Goal: Task Accomplishment & Management: Use online tool/utility

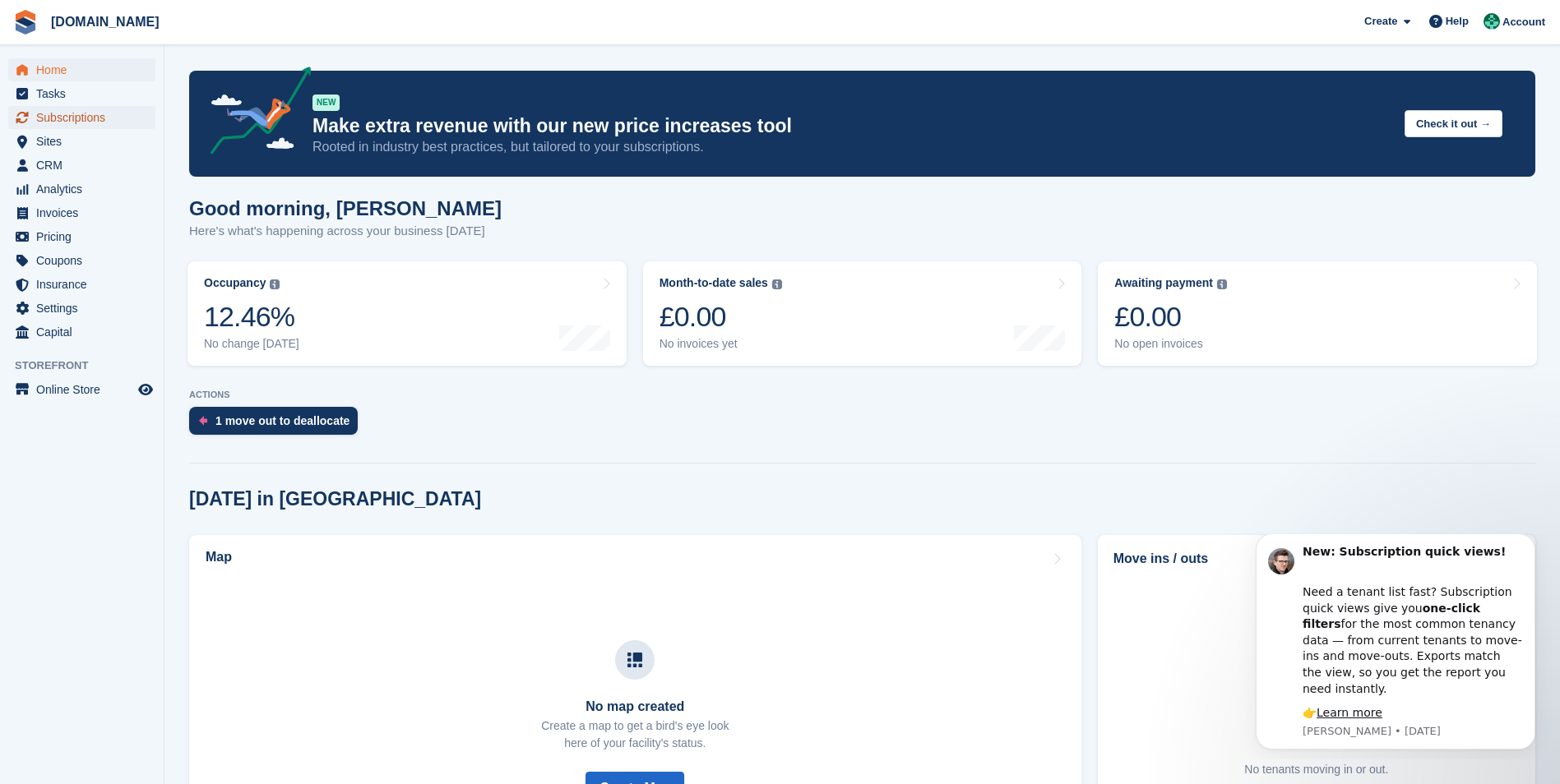
click at [66, 114] on span "Subscriptions" at bounding box center [85, 117] width 99 height 23
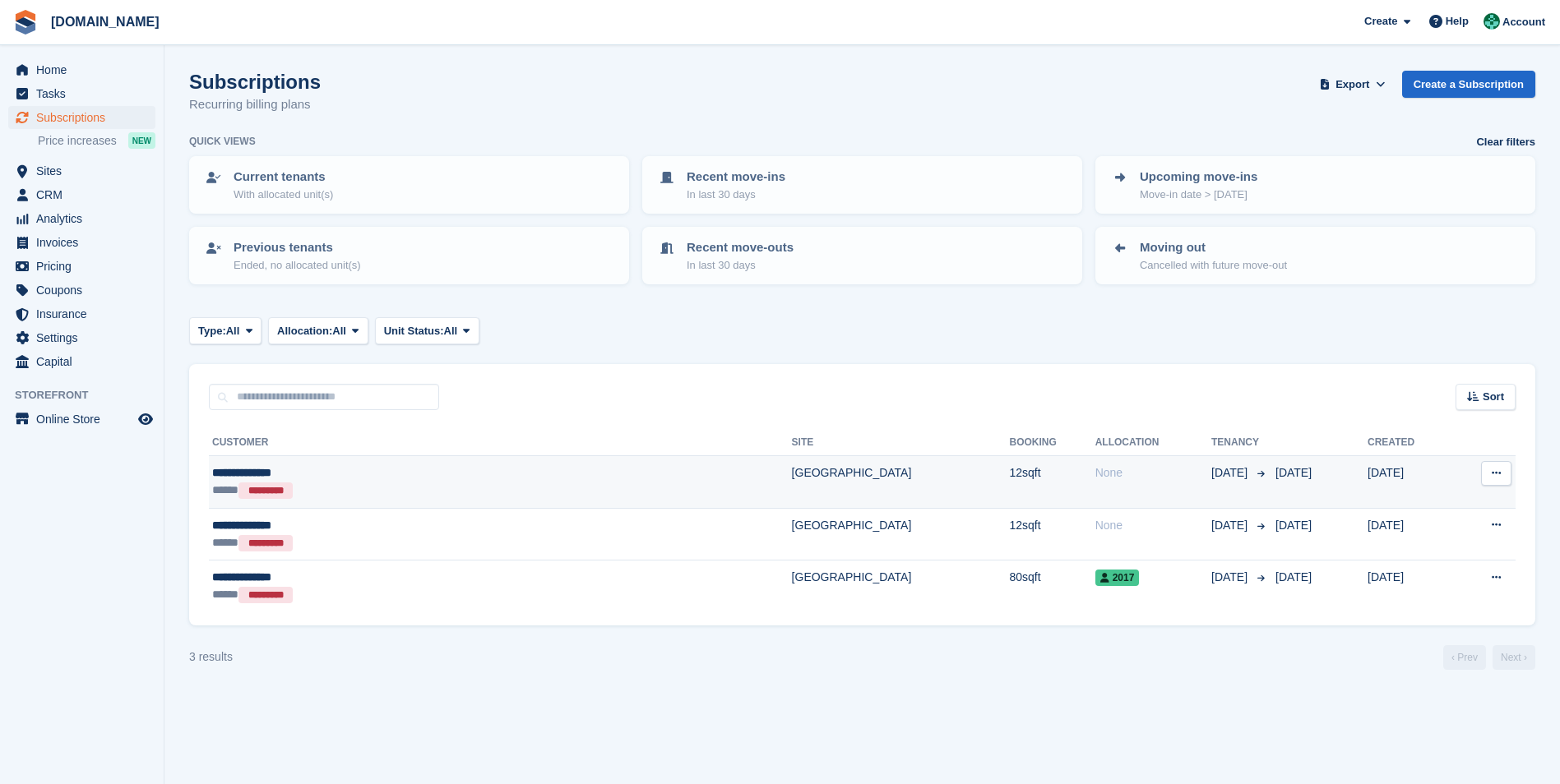
click at [231, 474] on div "**********" at bounding box center [371, 473] width 318 height 17
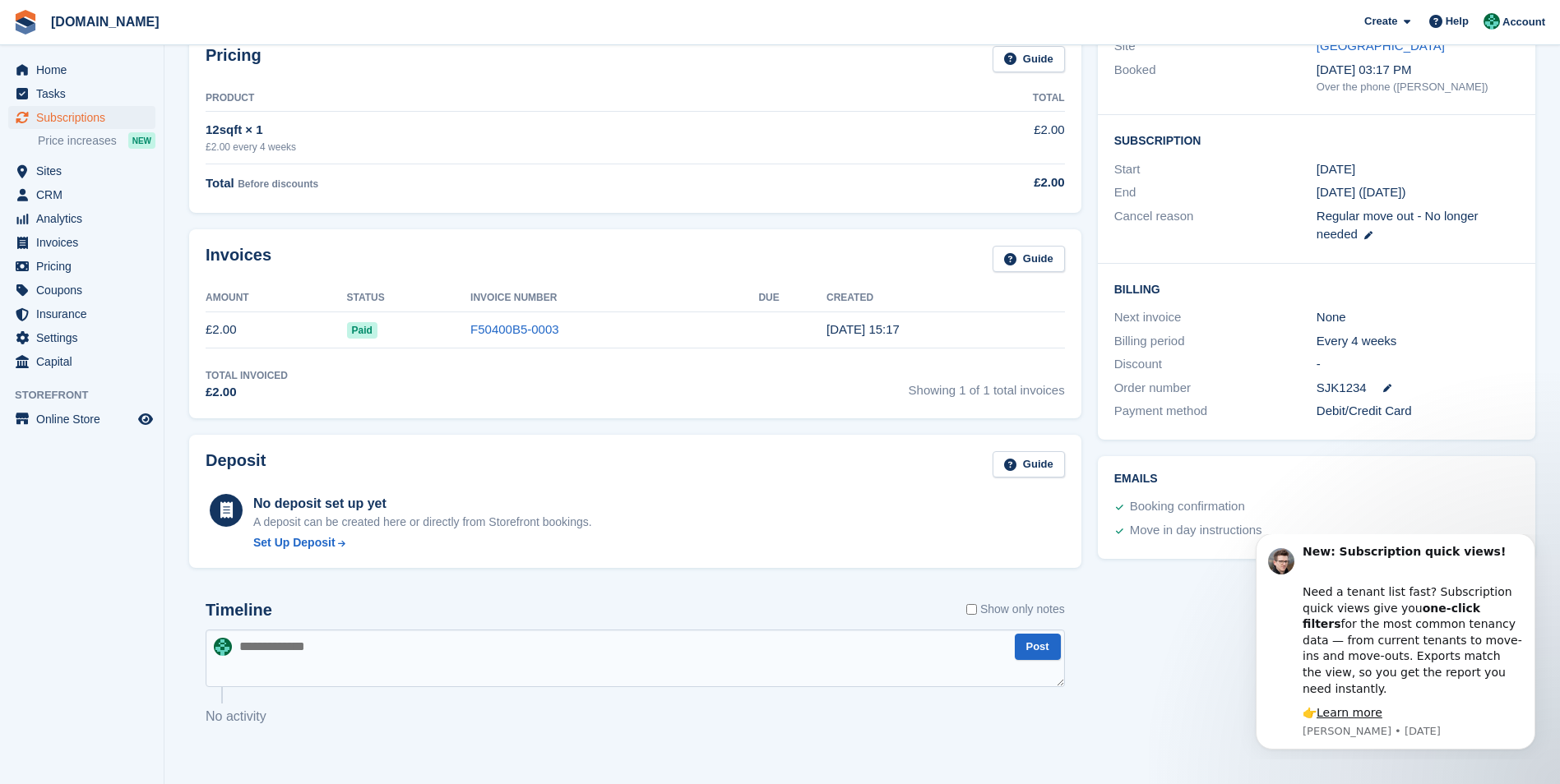
click at [761, 647] on textarea at bounding box center [635, 658] width 859 height 57
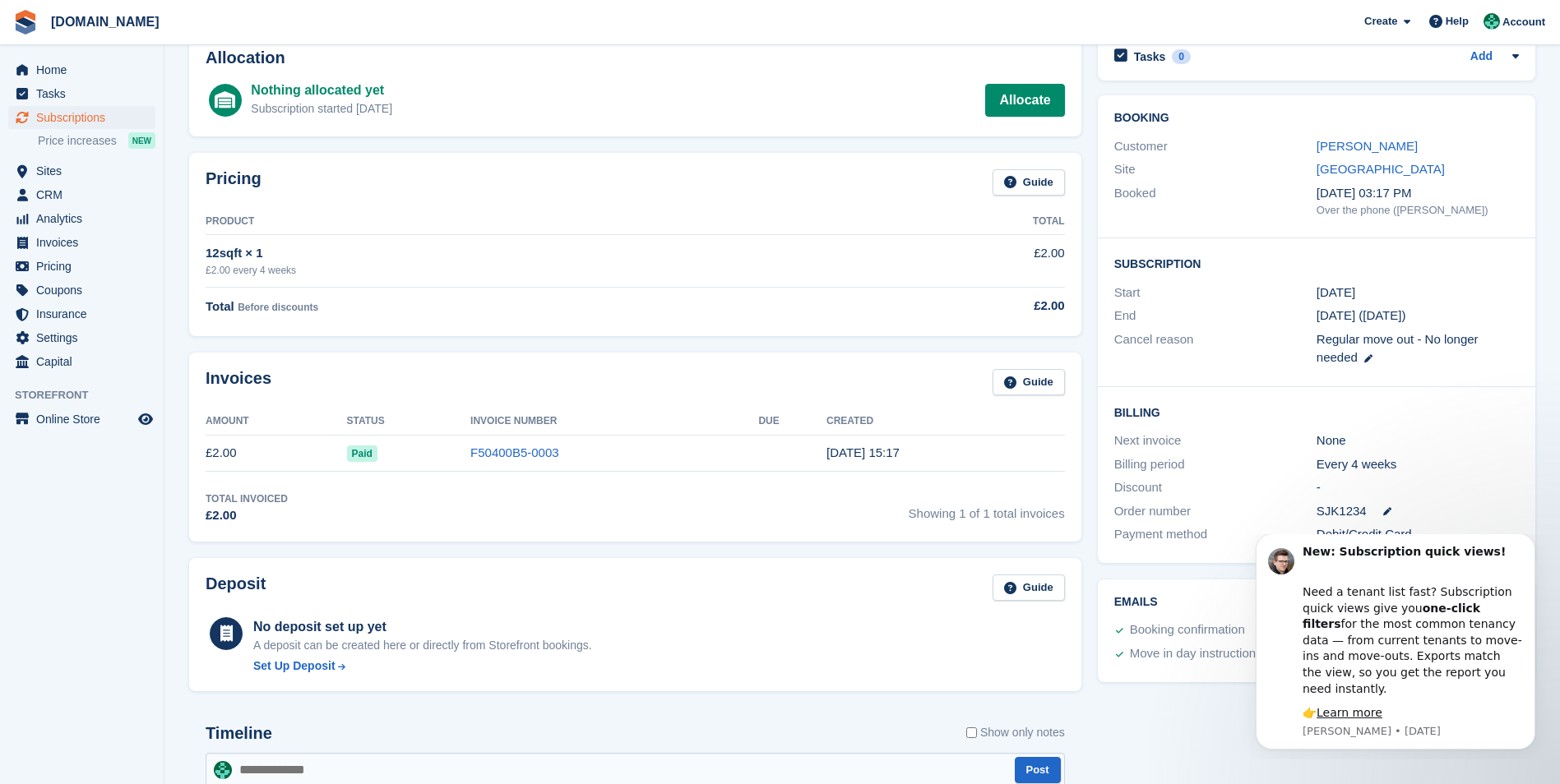
scroll to position [215, 0]
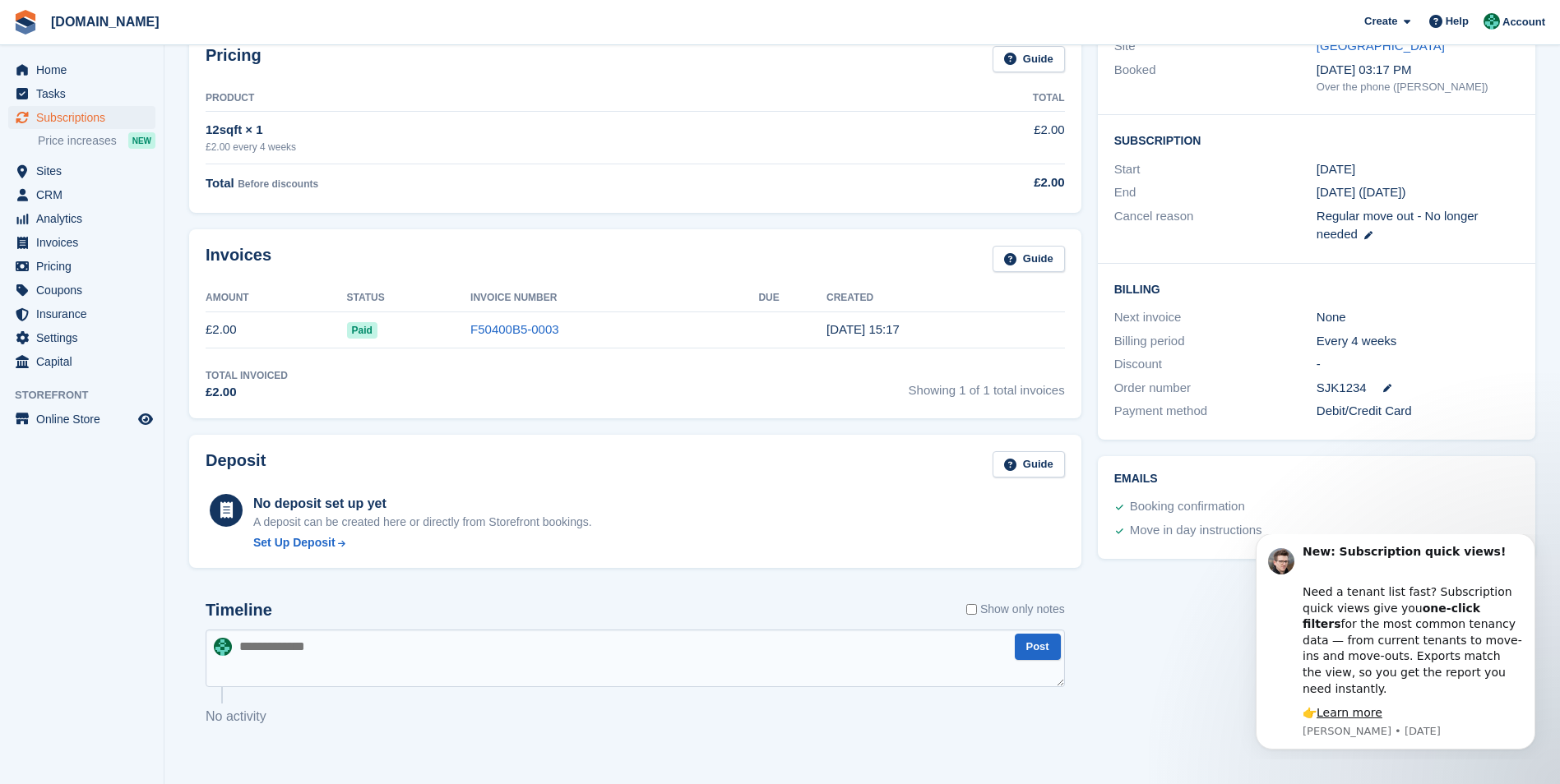
click at [650, 656] on textarea at bounding box center [635, 658] width 859 height 57
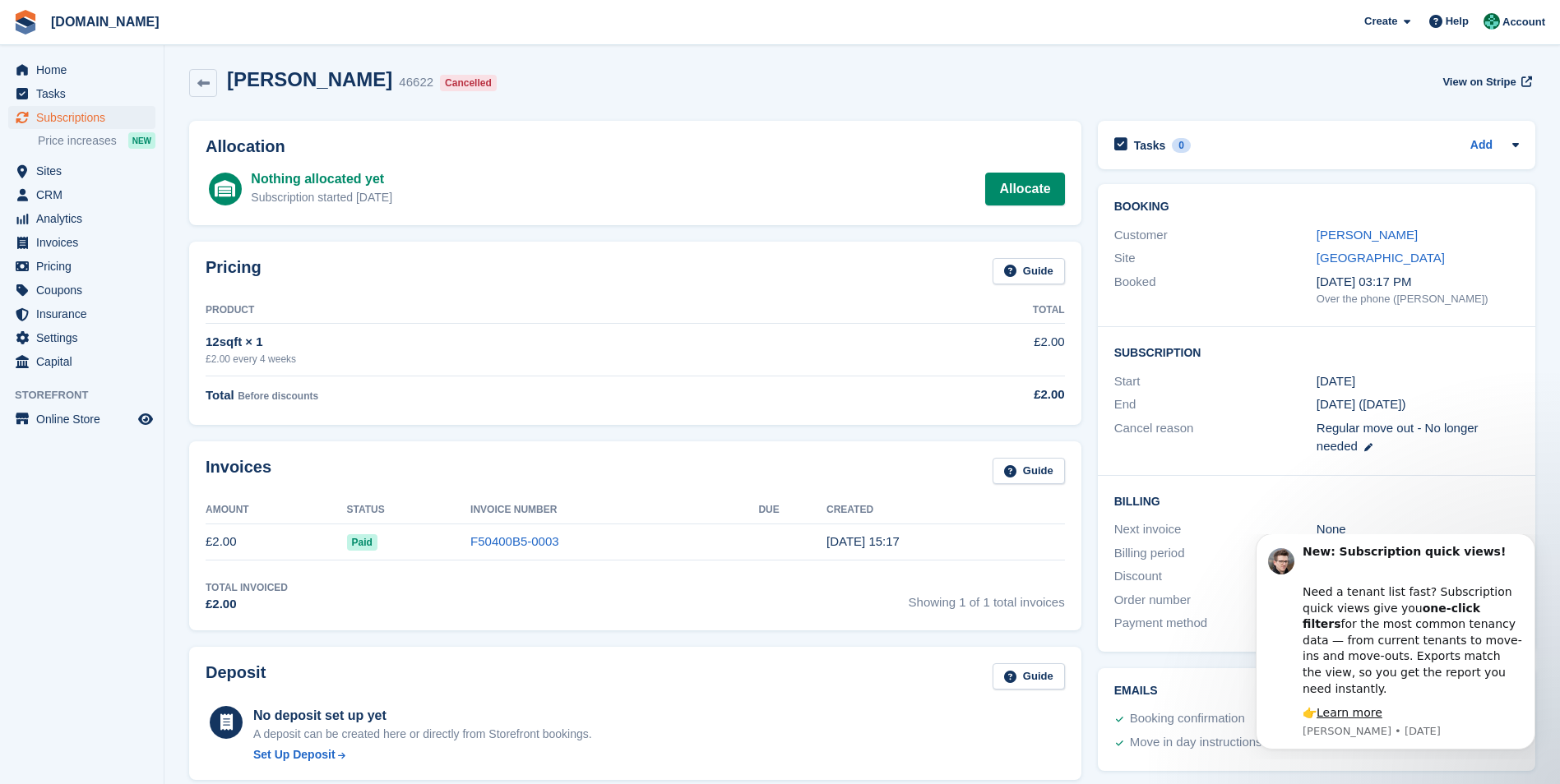
scroll to position [0, 0]
click at [45, 91] on span "Tasks" at bounding box center [85, 93] width 99 height 23
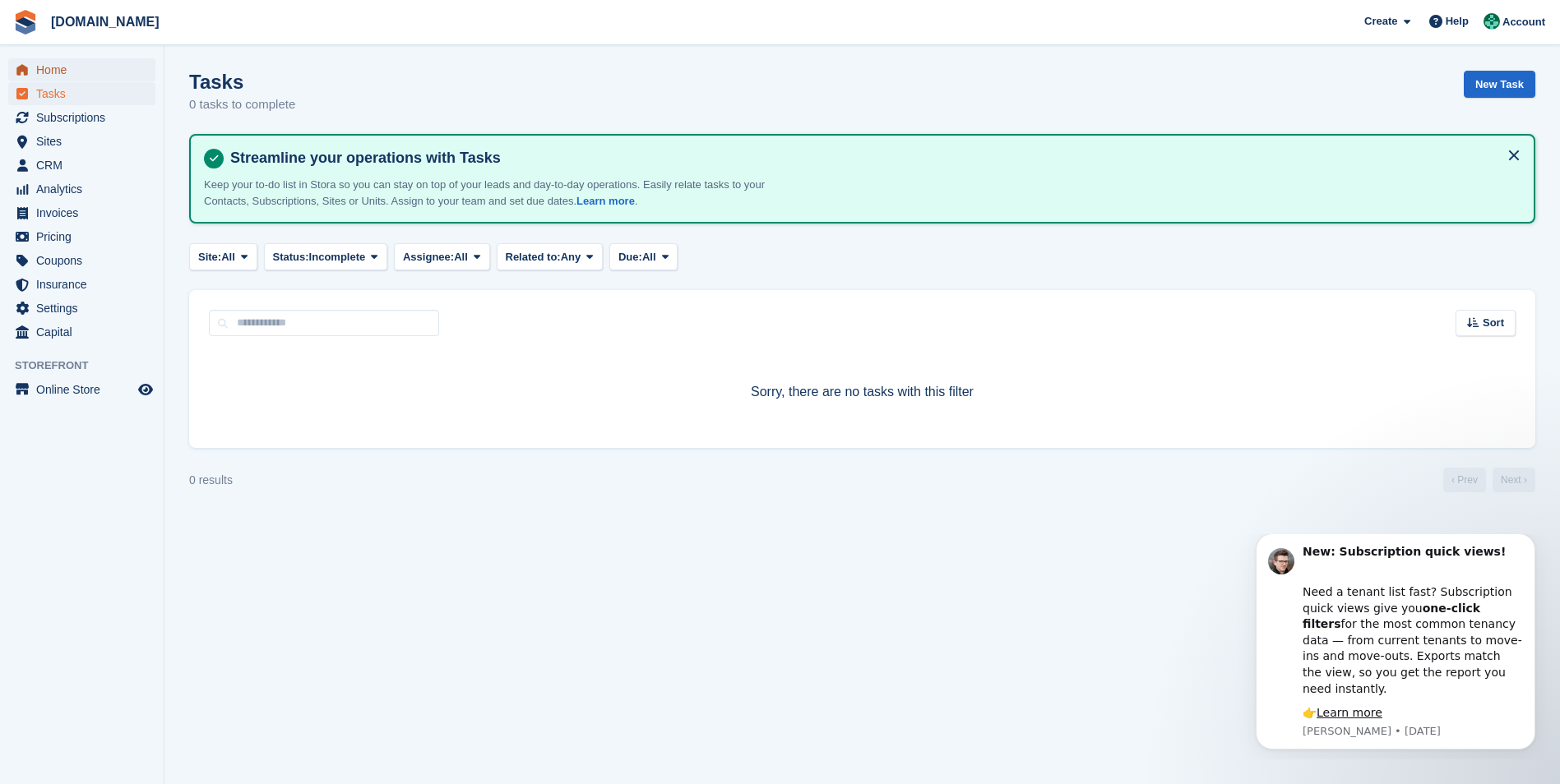
click at [45, 74] on span "Home" at bounding box center [85, 69] width 99 height 23
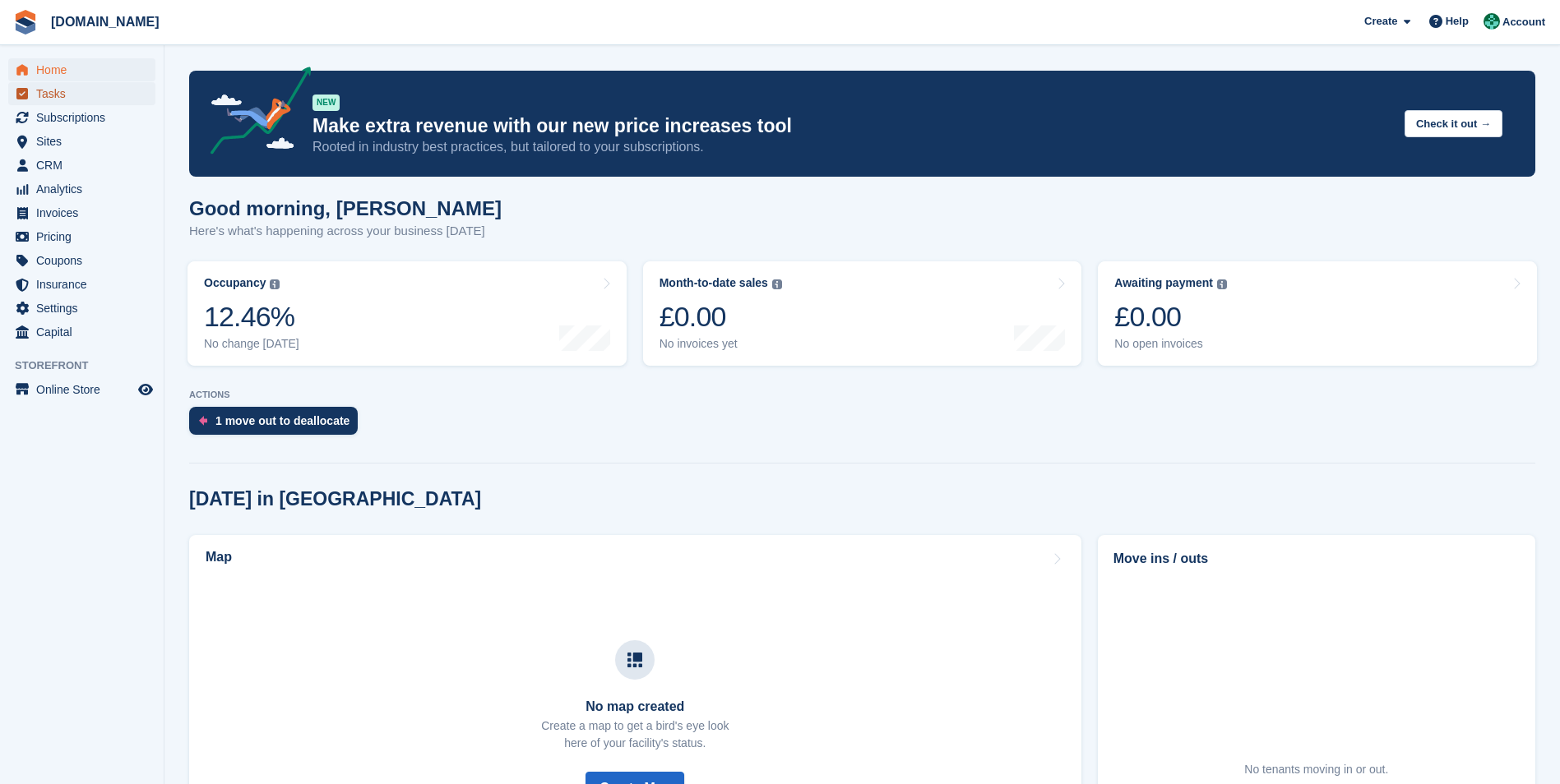
click at [45, 91] on span "Tasks" at bounding box center [85, 93] width 99 height 23
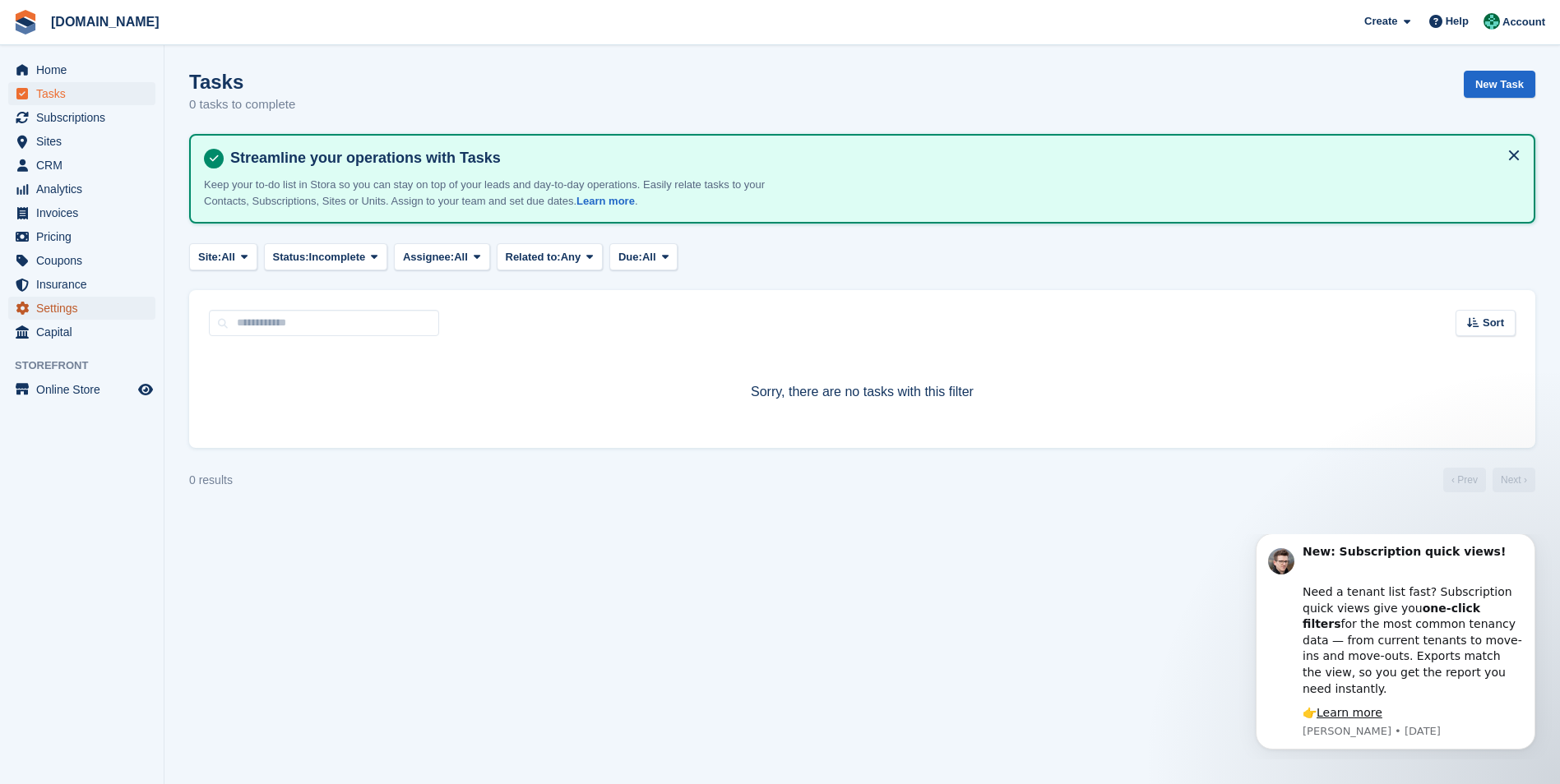
click at [48, 315] on span "Settings" at bounding box center [85, 308] width 99 height 23
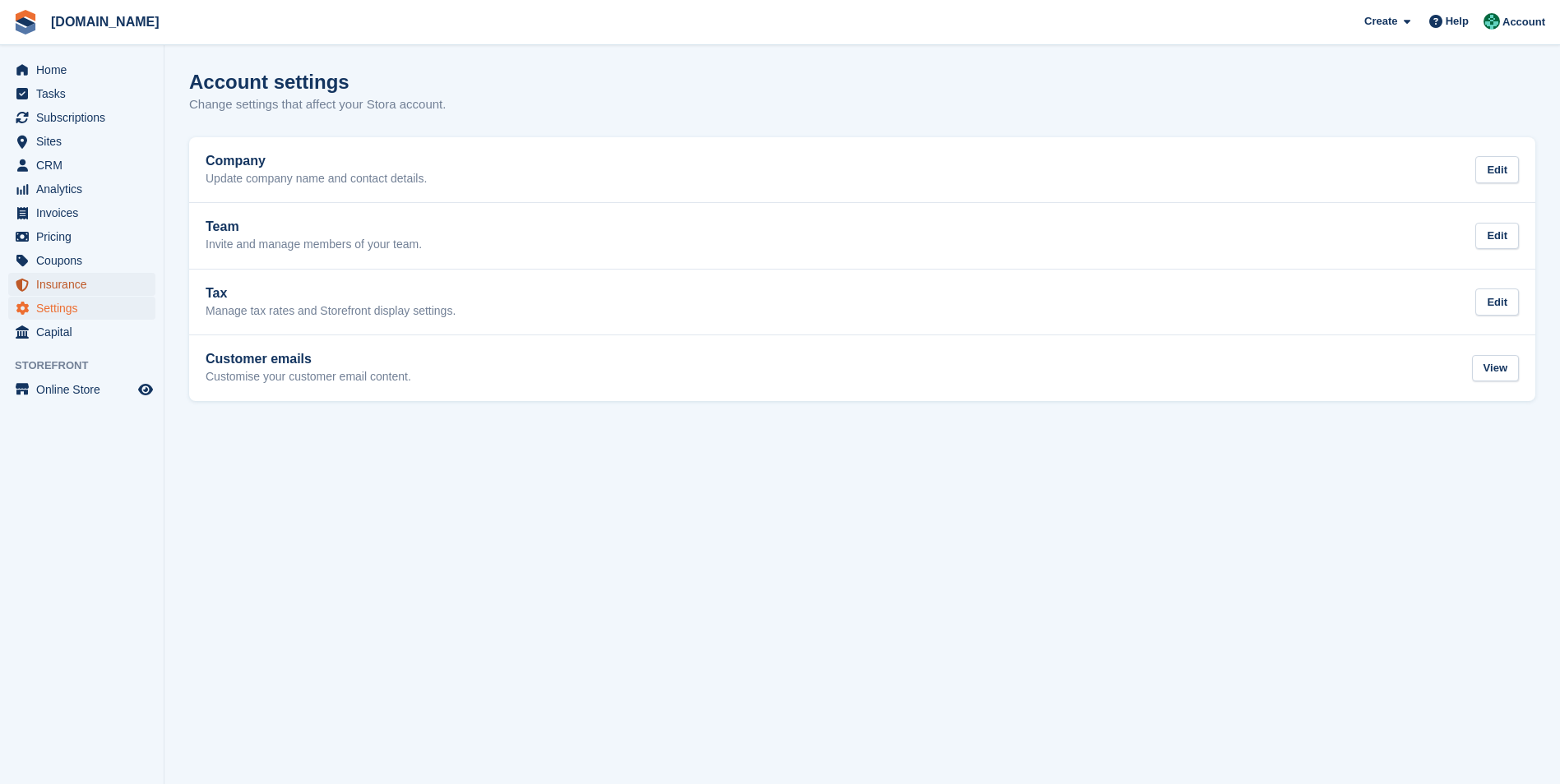
click at [52, 282] on span "Insurance" at bounding box center [85, 284] width 99 height 23
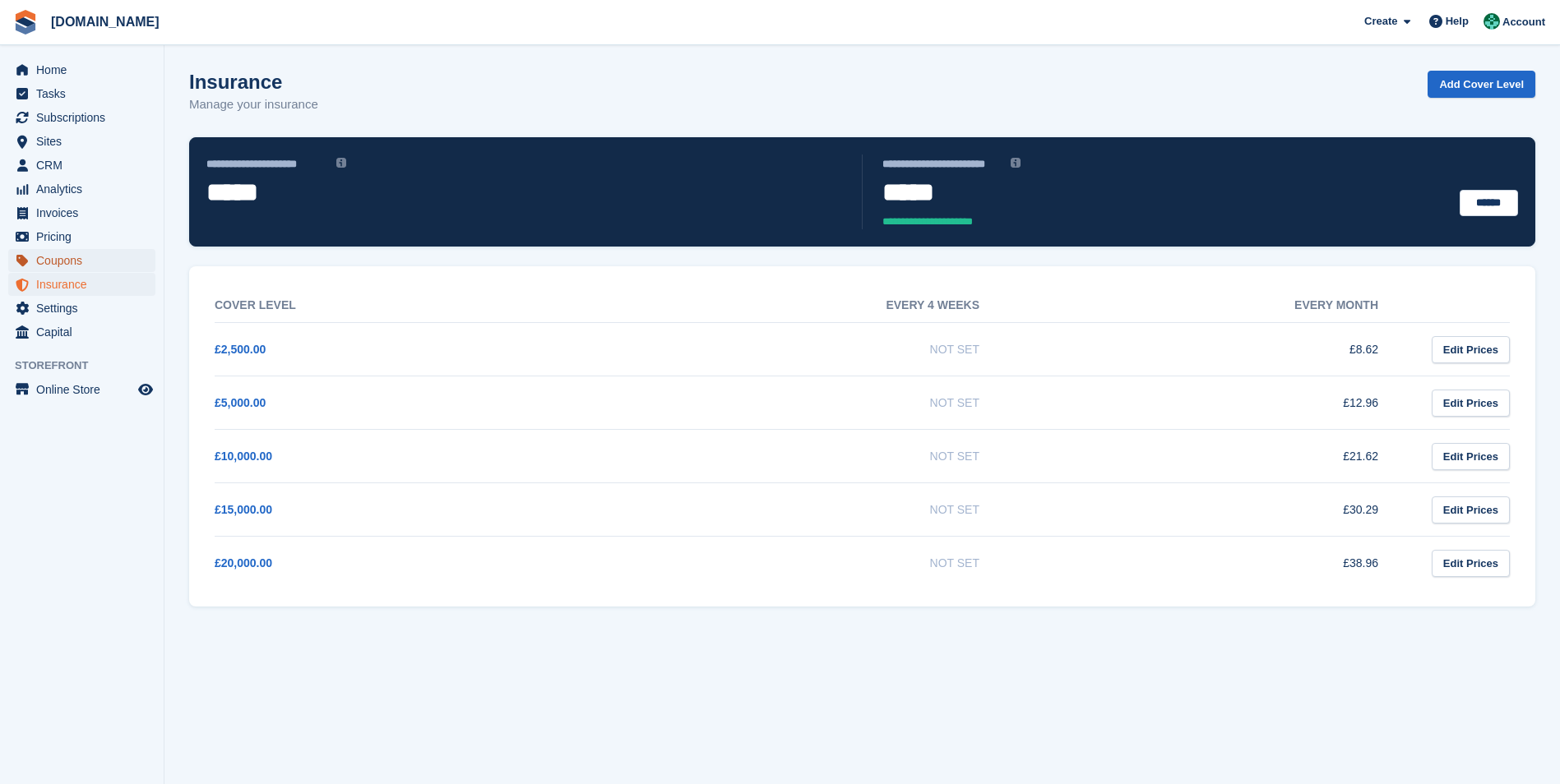
click at [52, 265] on span "Coupons" at bounding box center [85, 260] width 99 height 23
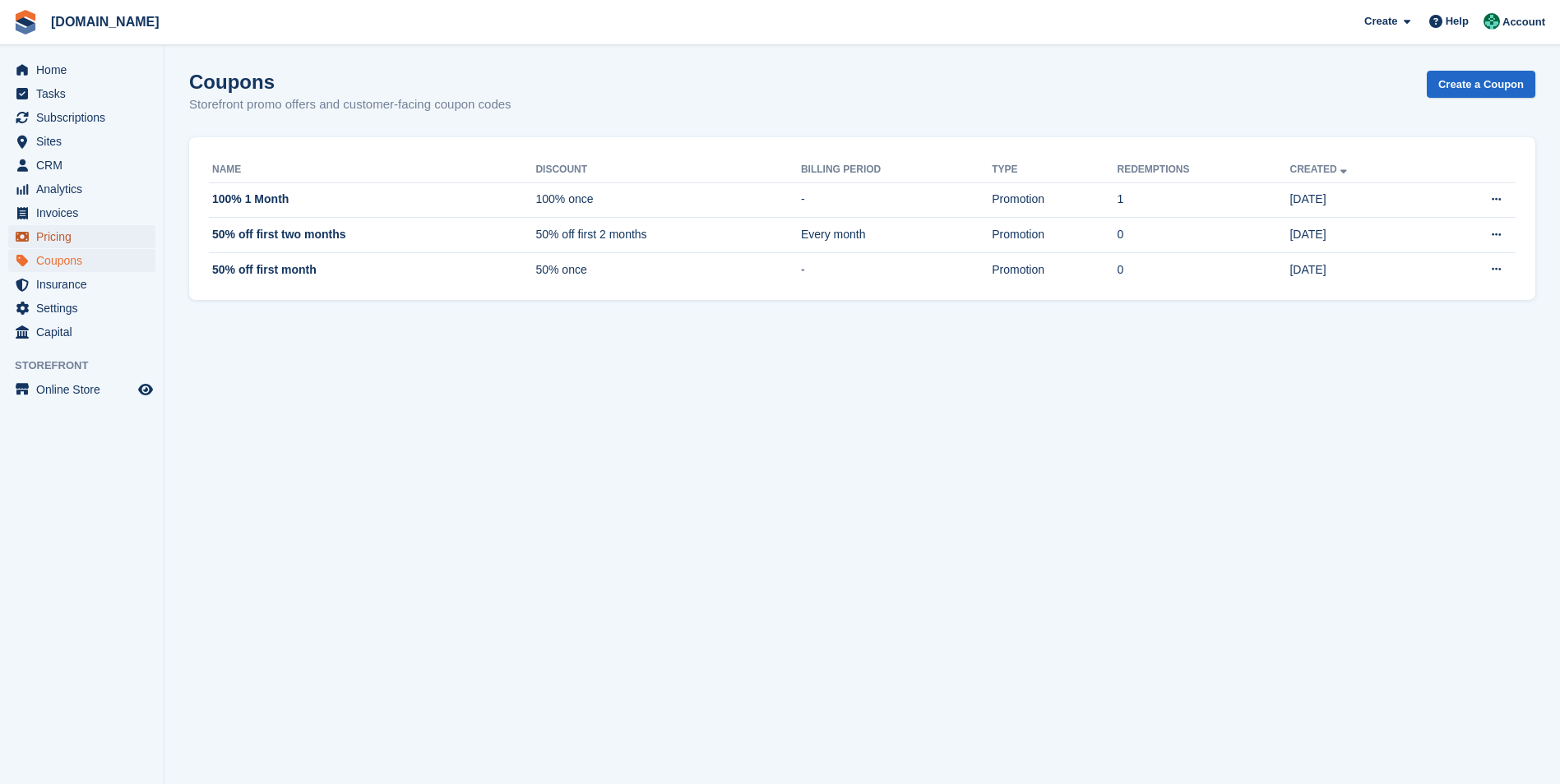
click at [58, 242] on span "Pricing" at bounding box center [85, 237] width 99 height 23
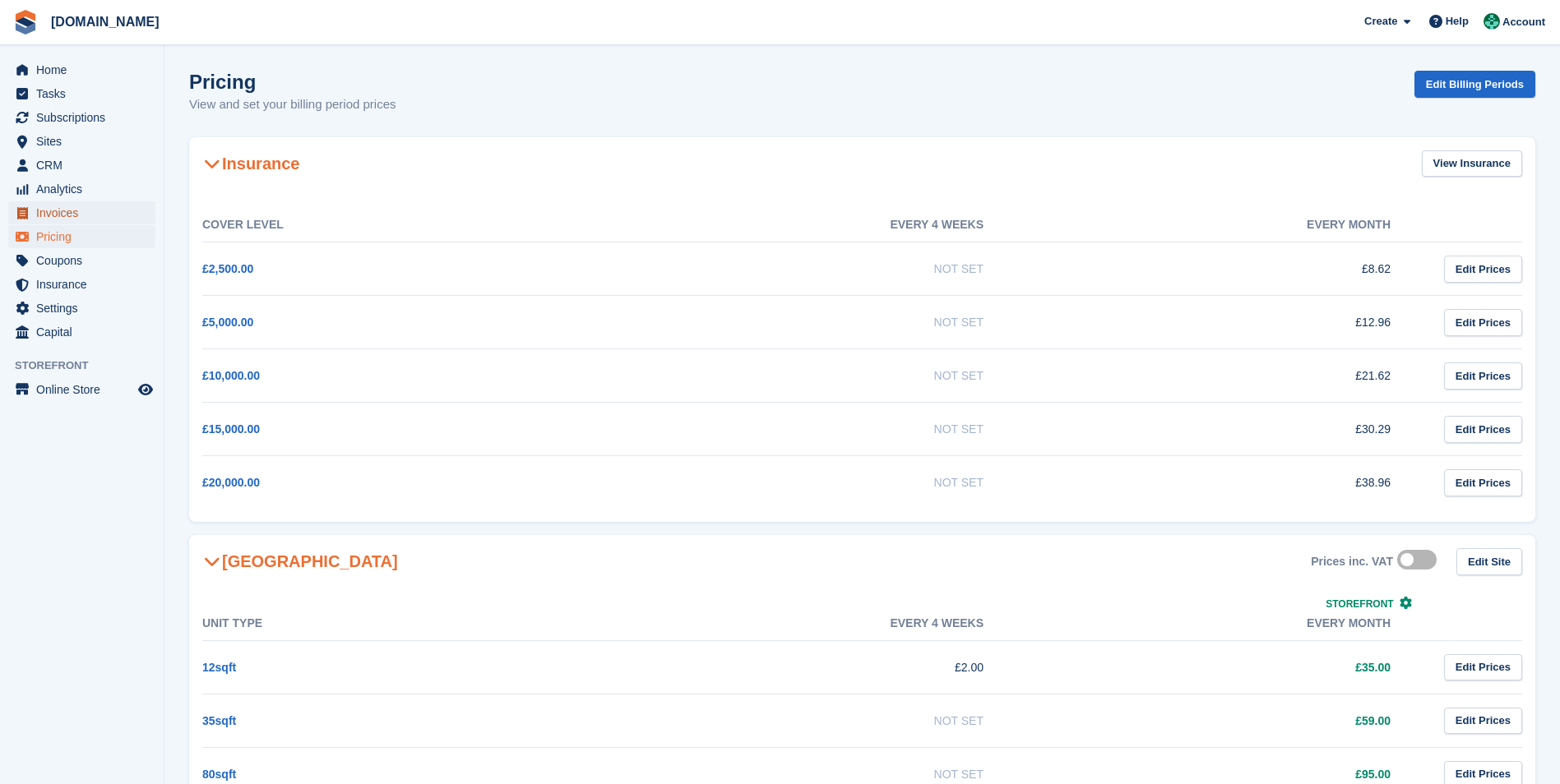
click at [57, 216] on span "Invoices" at bounding box center [85, 212] width 99 height 23
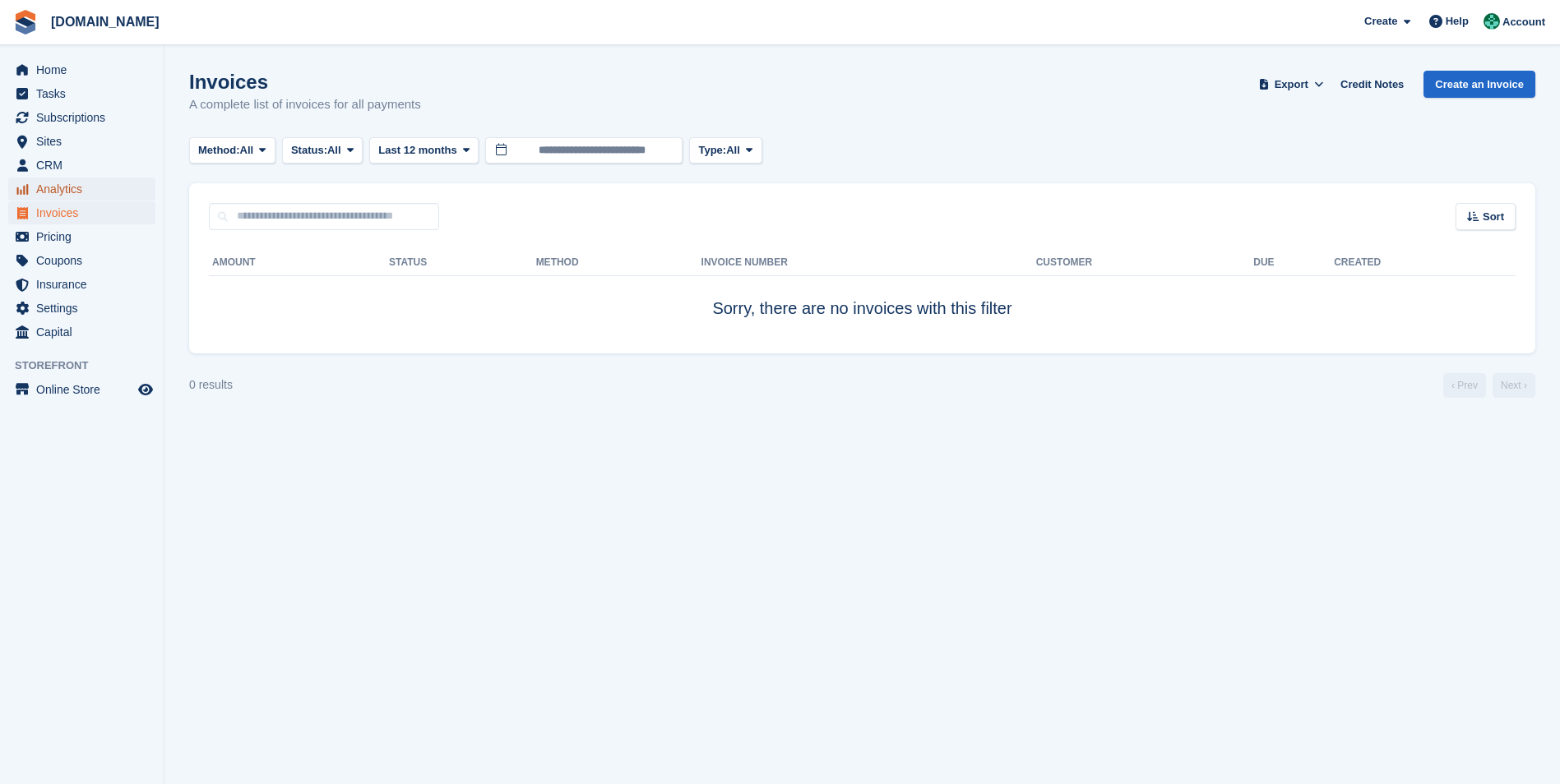
click at [52, 189] on span "Analytics" at bounding box center [85, 188] width 99 height 23
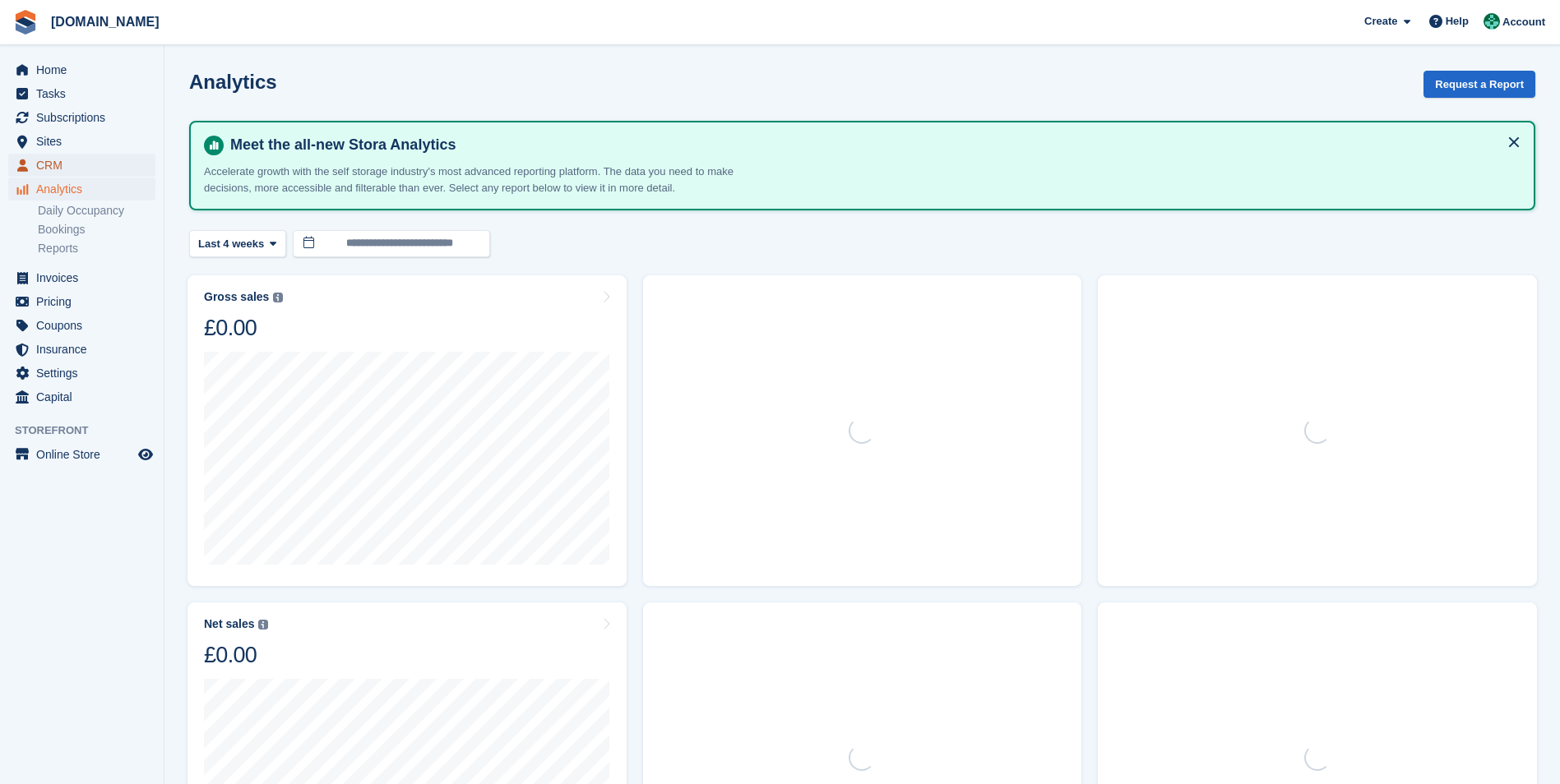
click at [49, 170] on span "CRM" at bounding box center [85, 165] width 99 height 23
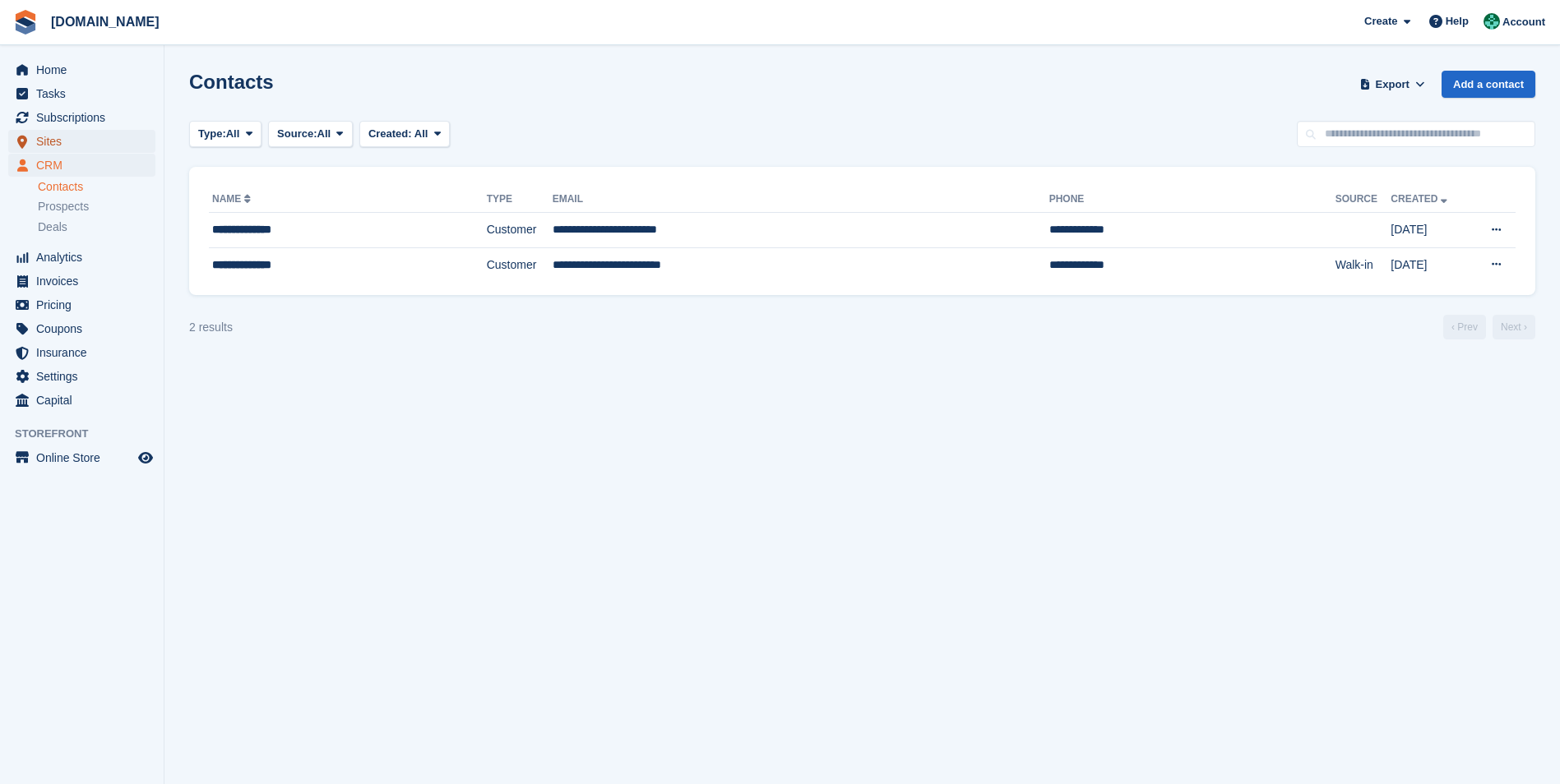
click at [47, 146] on span "Sites" at bounding box center [85, 141] width 99 height 23
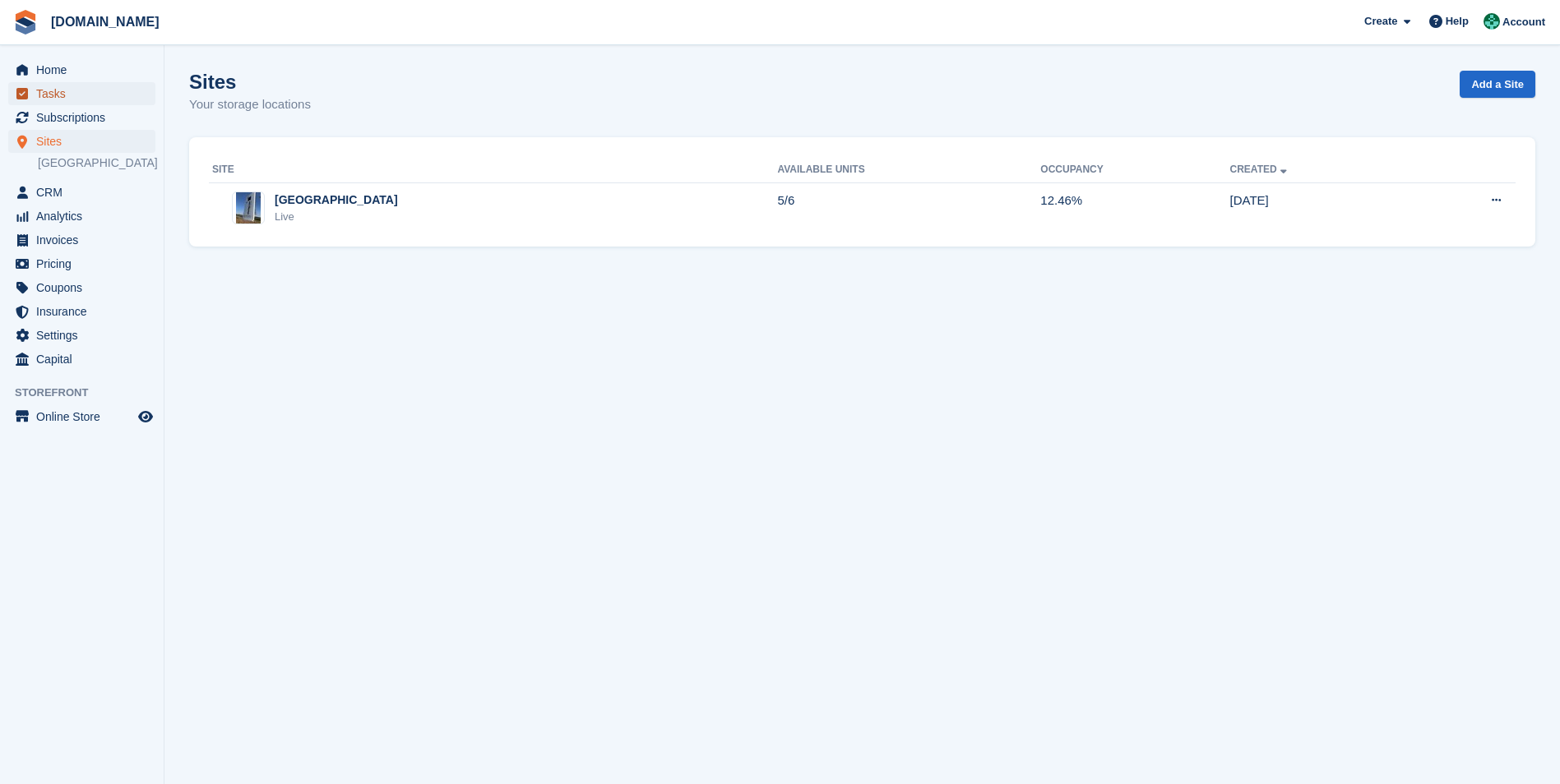
click at [50, 94] on span "Tasks" at bounding box center [85, 93] width 99 height 23
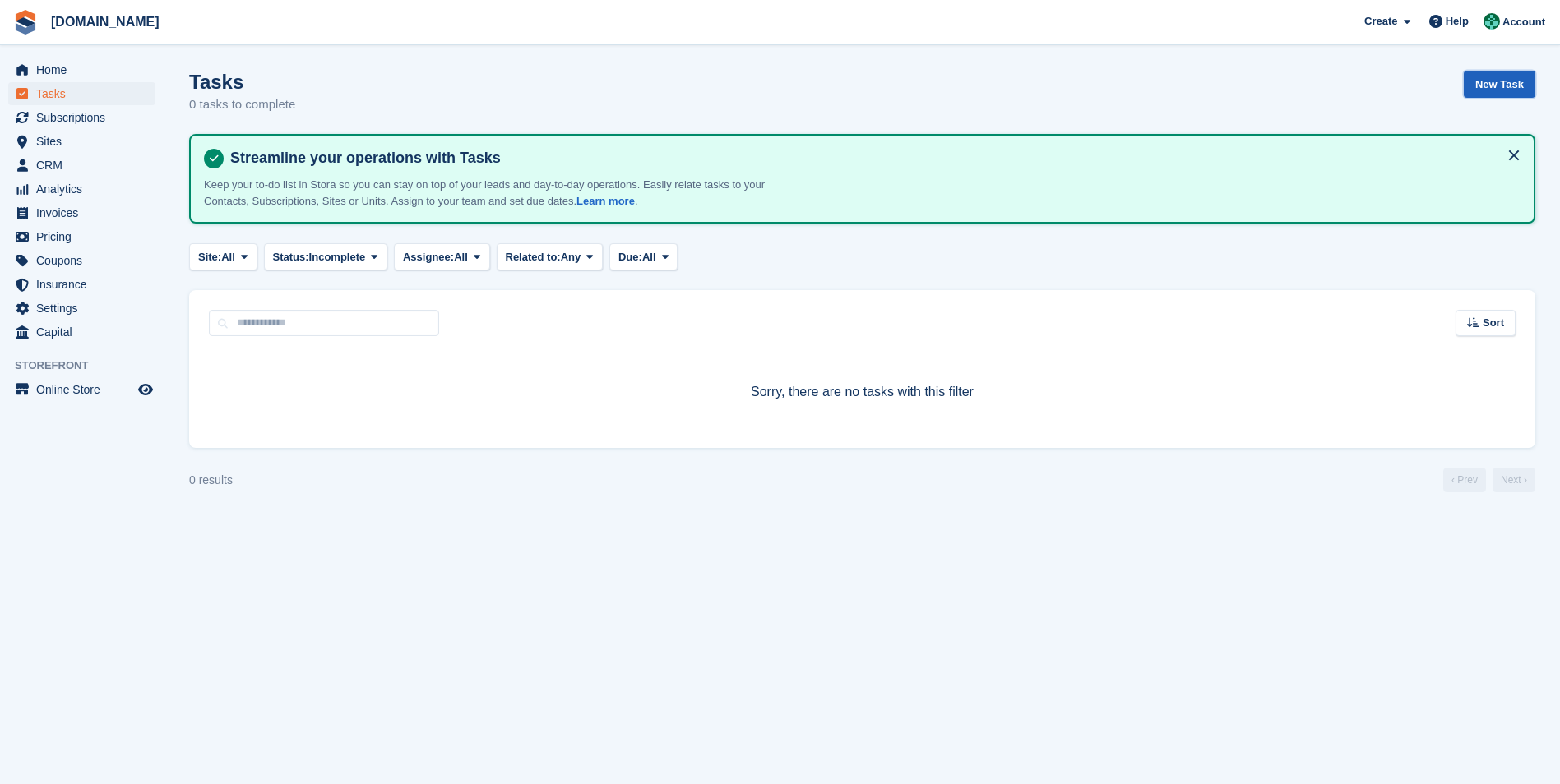
click at [1489, 80] on link "New Task" at bounding box center [1499, 84] width 72 height 27
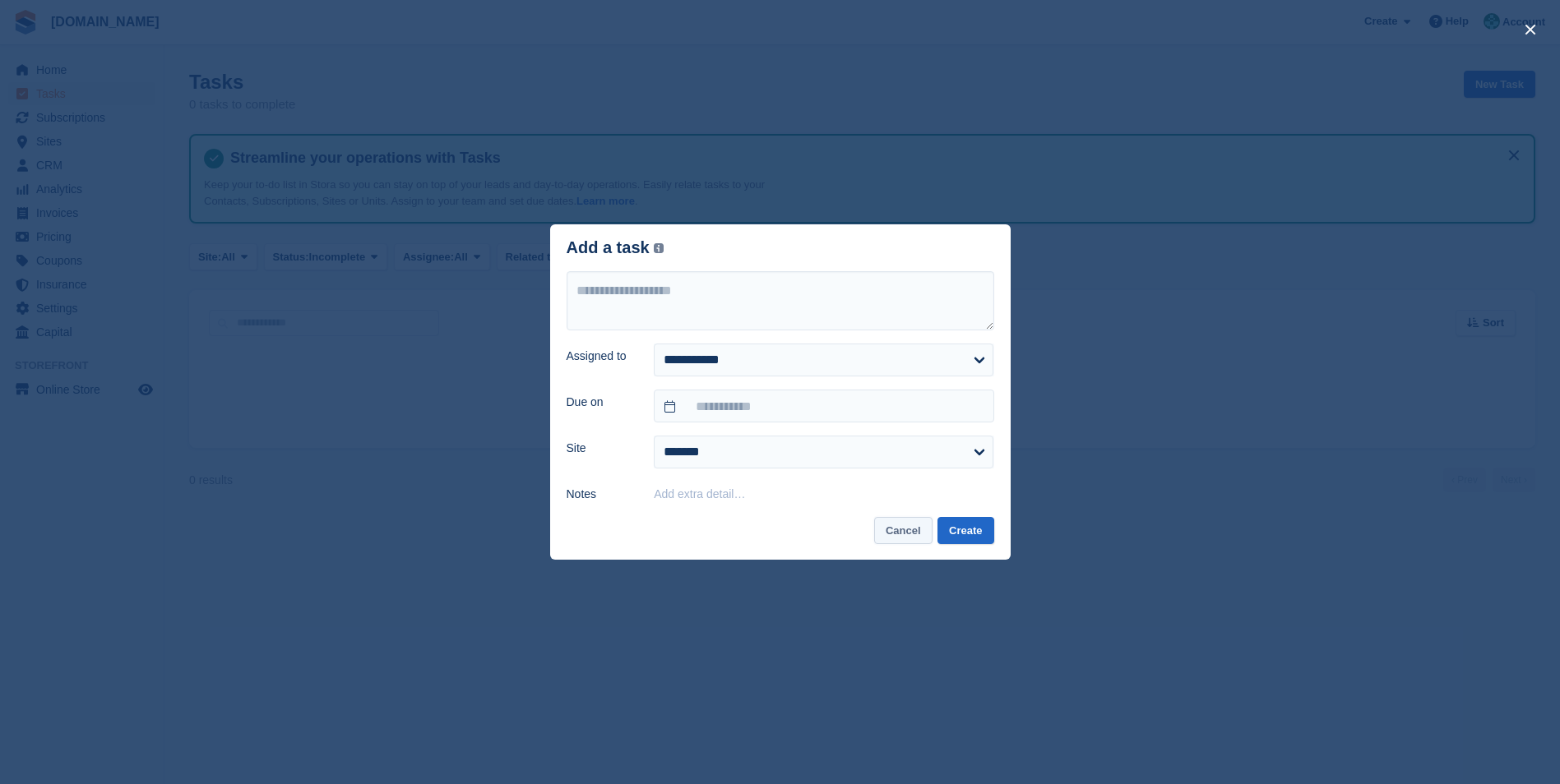
click at [899, 536] on button "Cancel" at bounding box center [903, 531] width 58 height 27
